Goal: Check status: Check status

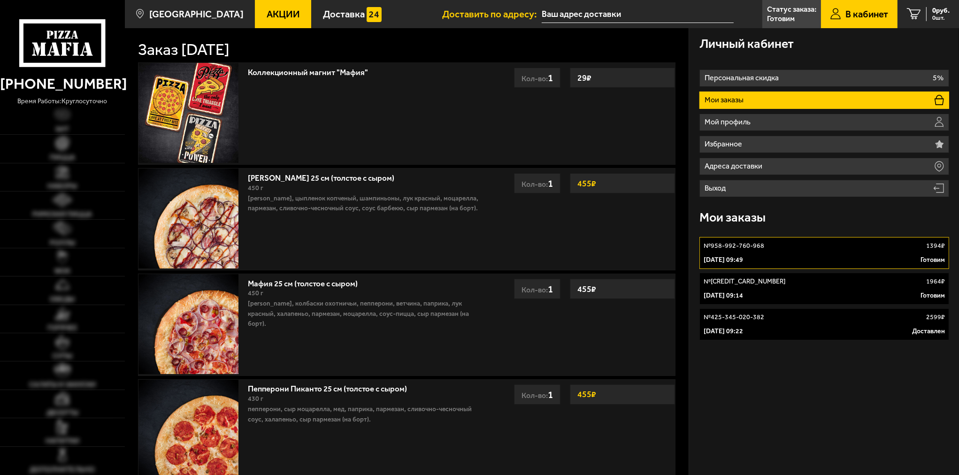
type input "[STREET_ADDRESS]"
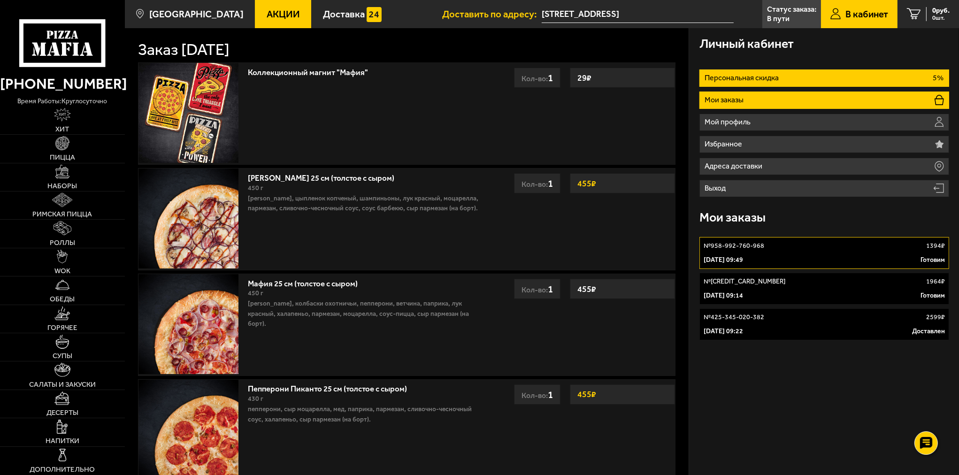
click at [728, 84] on li "Персональная скидка 5%" at bounding box center [824, 77] width 250 height 17
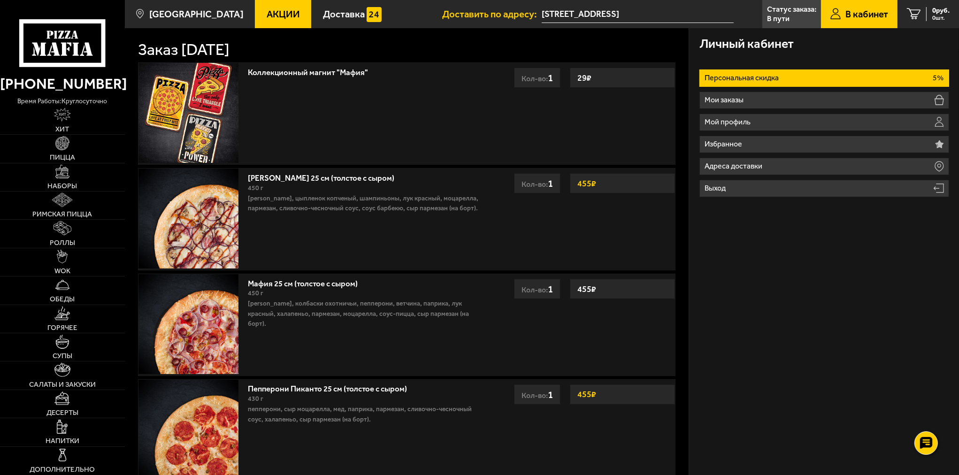
click at [728, 84] on li "Персональная скидка 5%" at bounding box center [824, 77] width 250 height 17
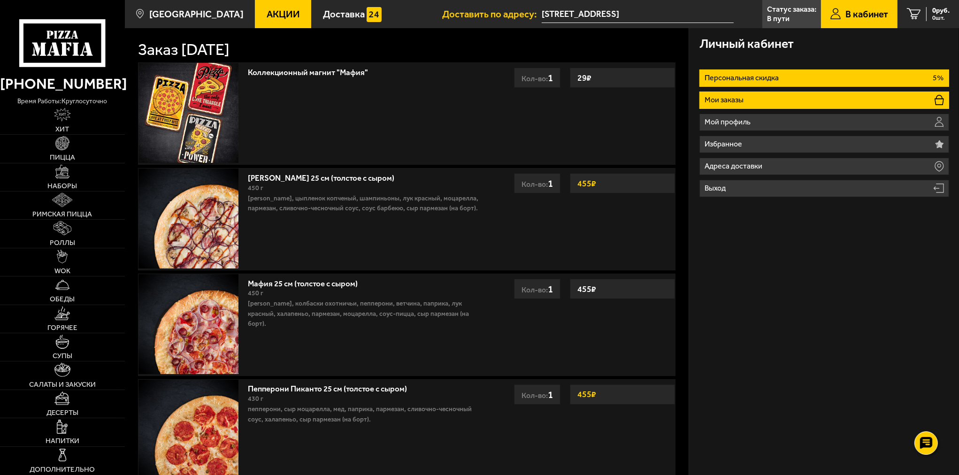
click at [718, 92] on li "Мои заказы" at bounding box center [824, 99] width 250 height 17
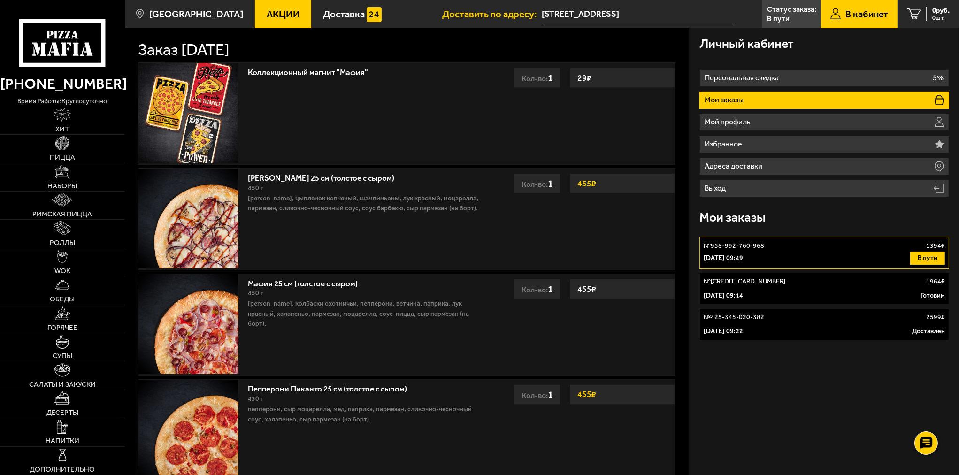
click at [798, 293] on div "6 октября 2025 г. 09:14 Готовим" at bounding box center [823, 295] width 241 height 9
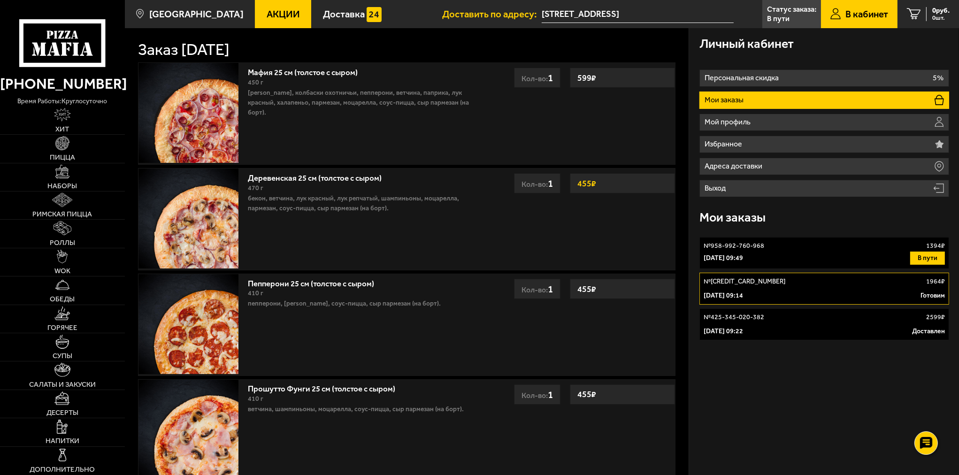
click at [792, 253] on div "6 октября 2025 г. 09:49 В пути" at bounding box center [823, 257] width 241 height 13
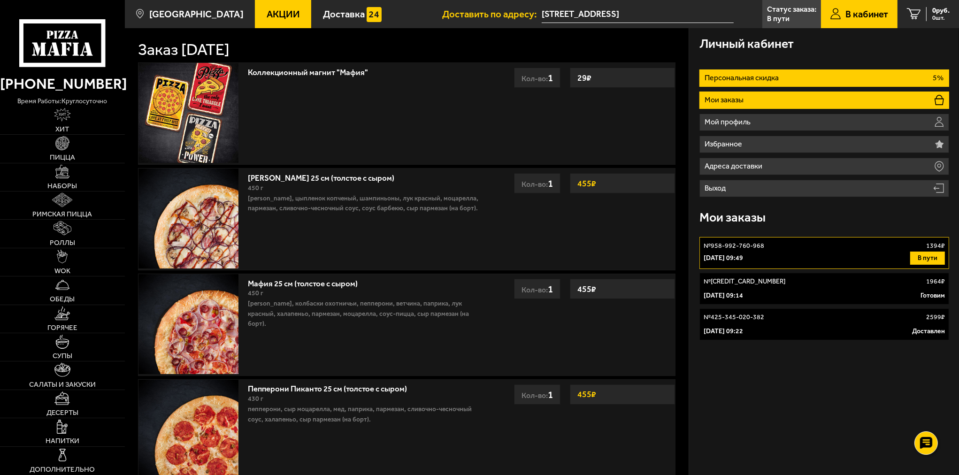
click at [732, 73] on li "Персональная скидка 5%" at bounding box center [824, 77] width 250 height 17
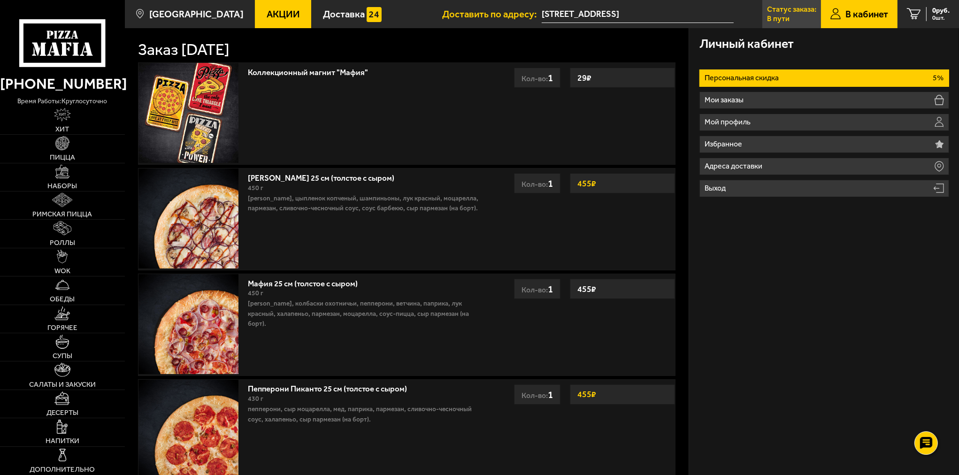
click at [768, 14] on link "Статус заказа: В пути" at bounding box center [791, 14] width 59 height 28
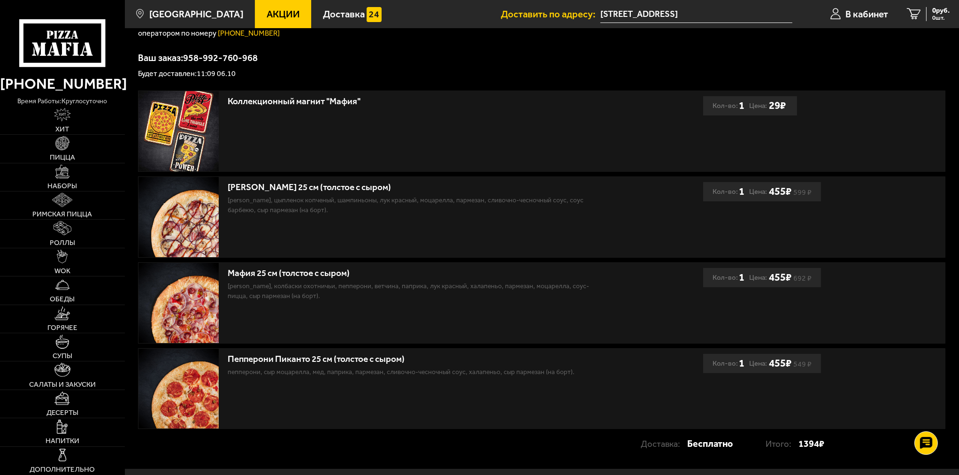
scroll to position [34, 0]
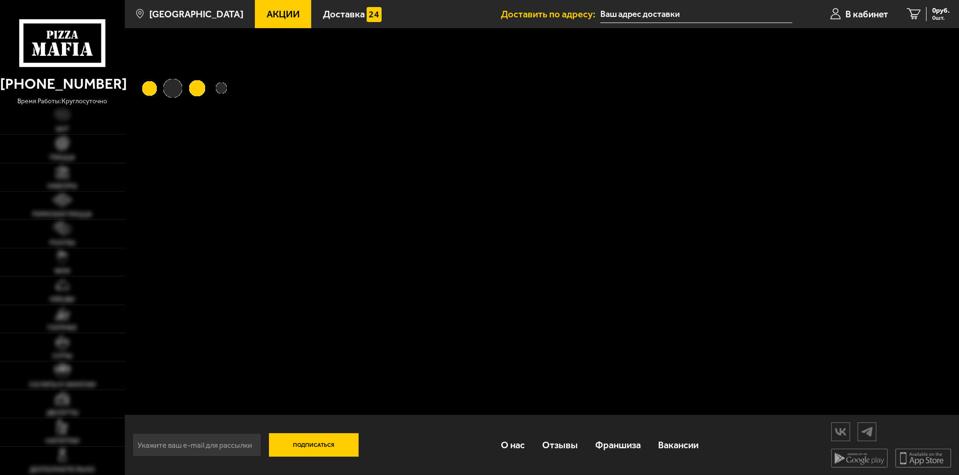
type input "[STREET_ADDRESS]"
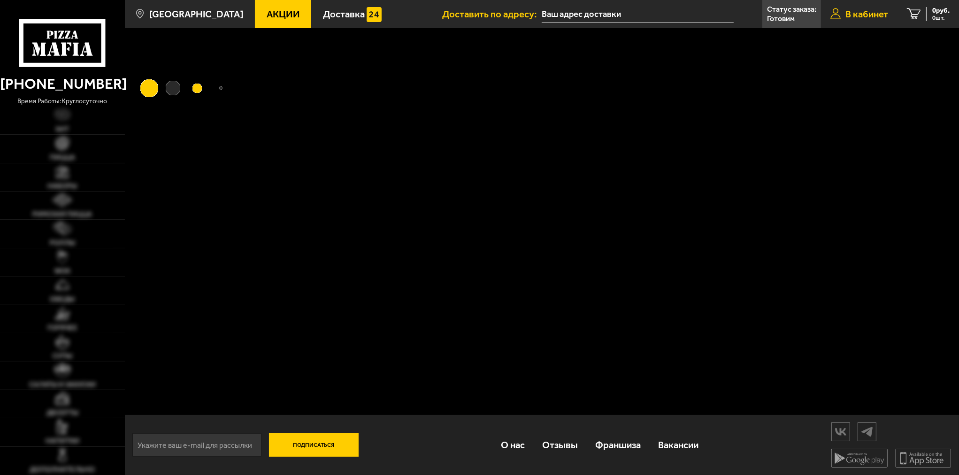
type input "[STREET_ADDRESS]"
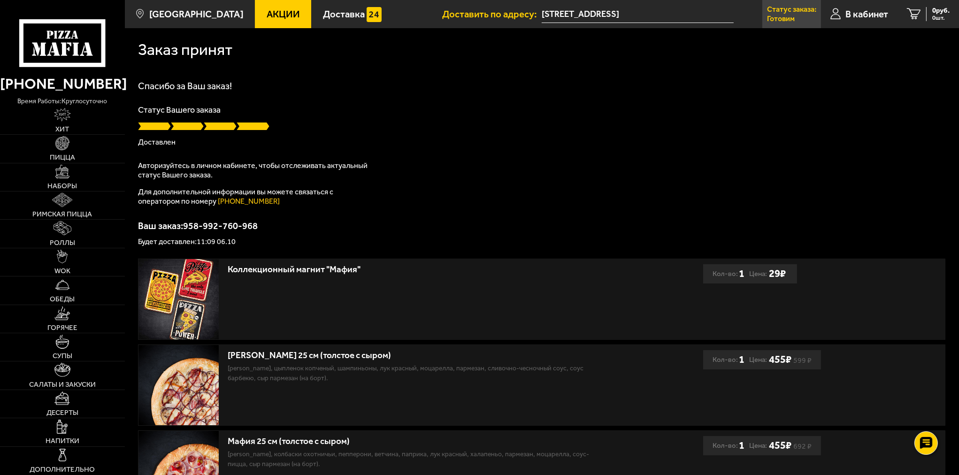
click at [790, 9] on p "Статус заказа:" at bounding box center [791, 10] width 49 height 8
click at [332, 13] on span "Доставка" at bounding box center [344, 13] width 42 height 9
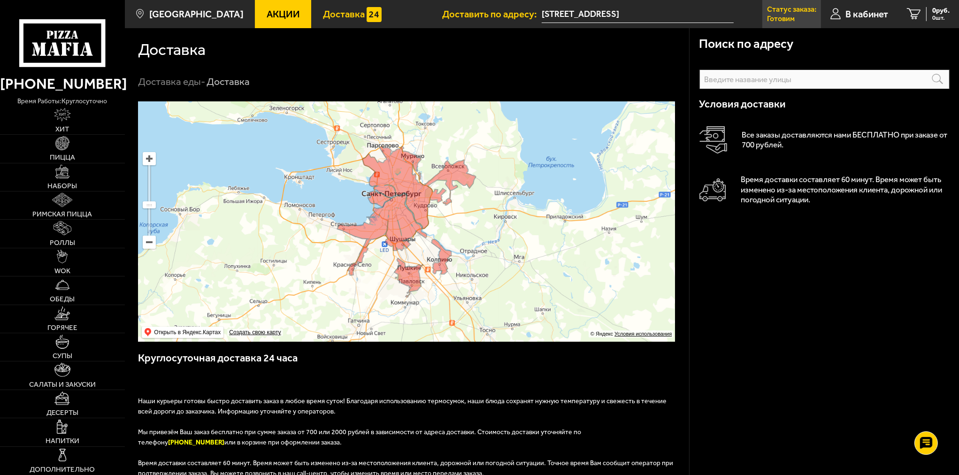
click at [779, 19] on p "Готовим" at bounding box center [781, 19] width 28 height 8
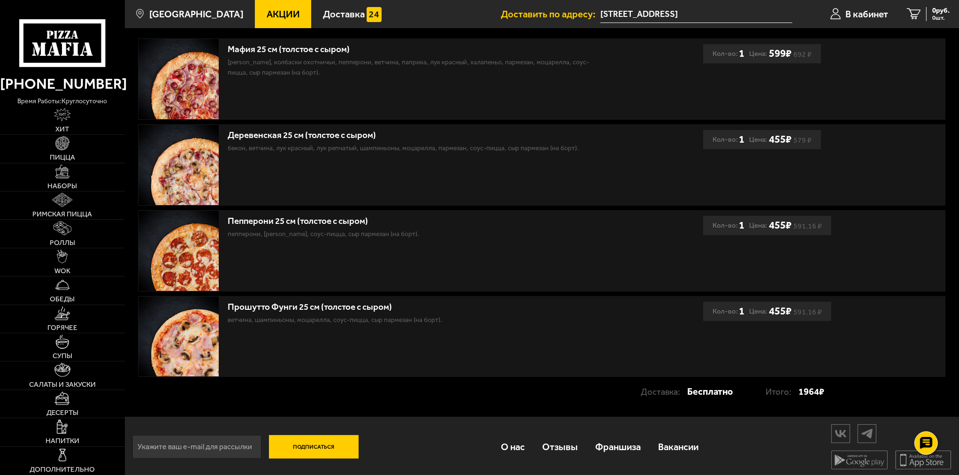
scroll to position [222, 0]
